Goal: Task Accomplishment & Management: Manage account settings

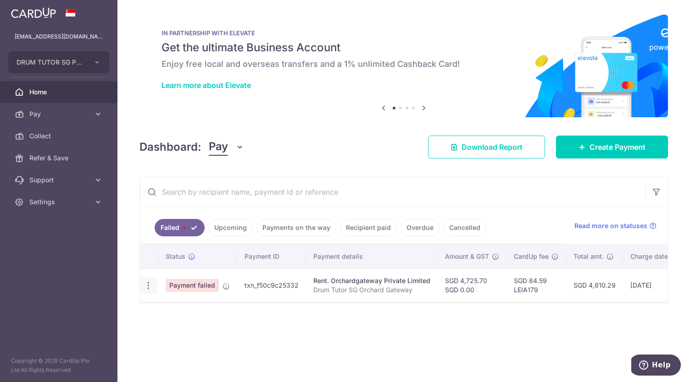
click at [151, 287] on icon "button" at bounding box center [149, 286] width 10 height 10
click at [190, 307] on span "Update payment" at bounding box center [197, 310] width 62 height 11
radio input "true"
type input "4,725.70"
type input "0.00"
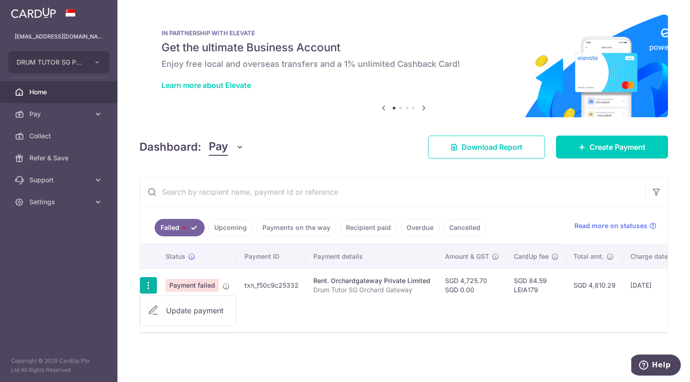
type input "Drum Tutor SG Orchard Gateway"
type input "Rent"
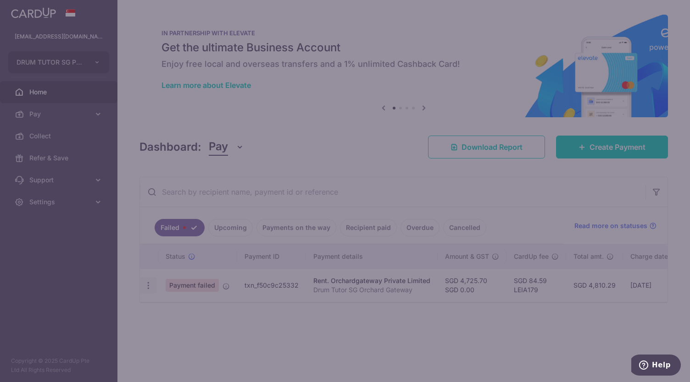
type input "LEIA179"
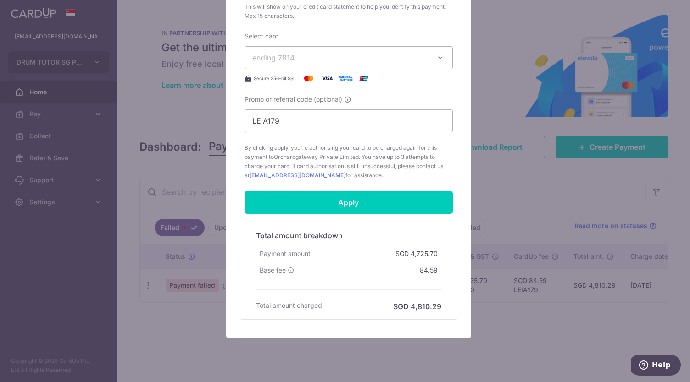
scroll to position [436, 0]
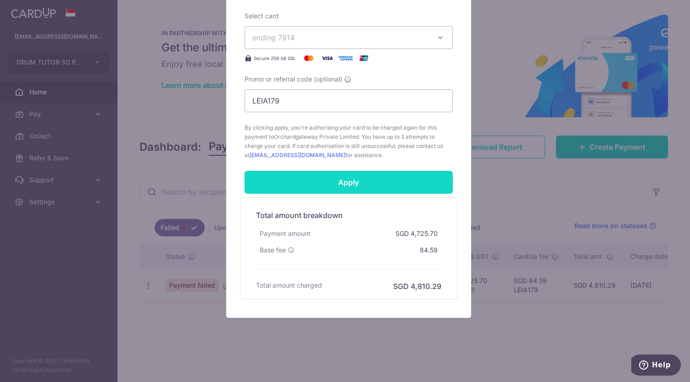
click at [356, 182] on input "Apply" at bounding box center [348, 182] width 208 height 23
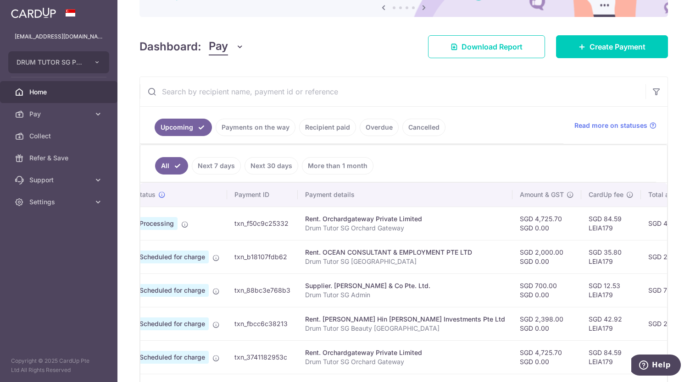
scroll to position [0, 18]
